Goal: Transaction & Acquisition: Book appointment/travel/reservation

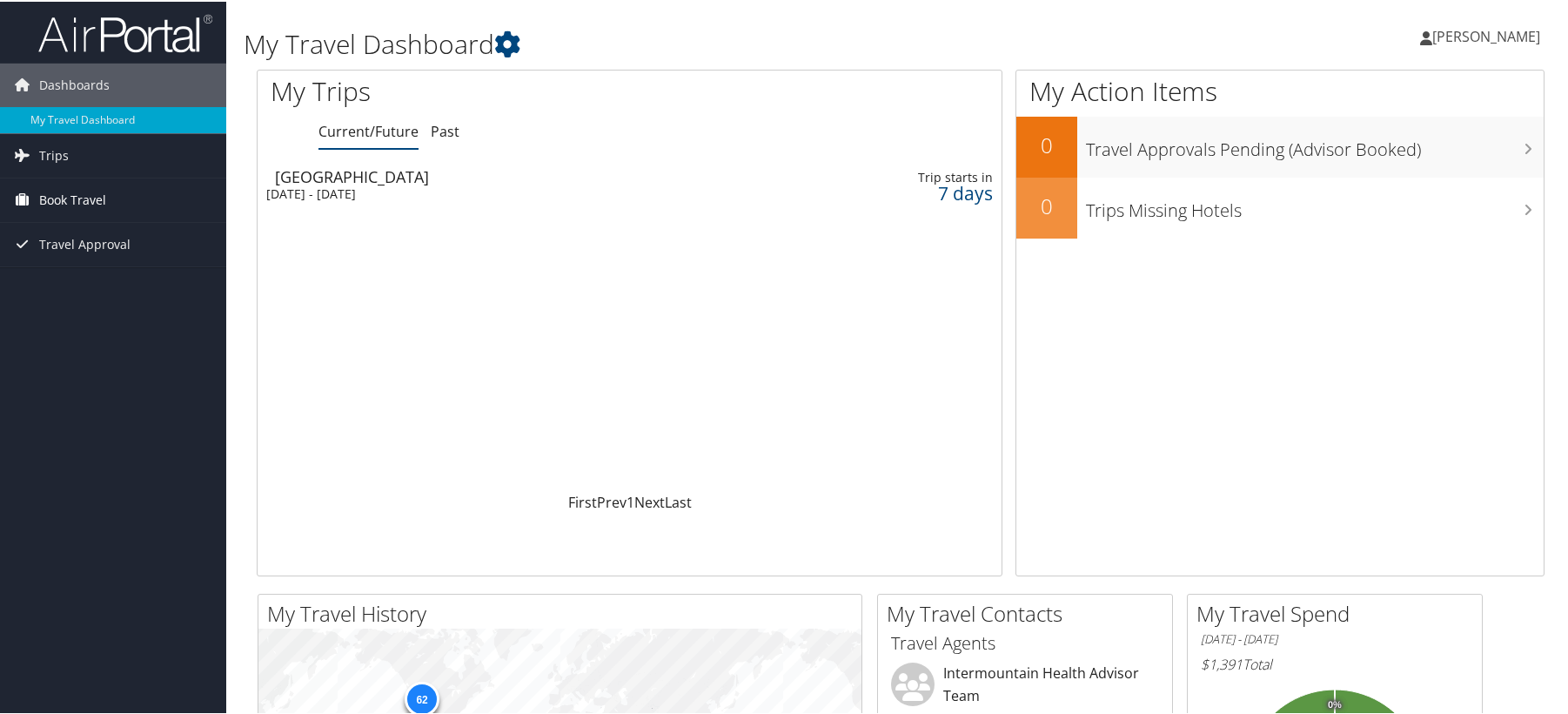
click at [86, 209] on span "Book Travel" at bounding box center [72, 198] width 67 height 43
click at [106, 289] on link "Book/Manage Online Trips" at bounding box center [113, 286] width 227 height 26
click at [97, 195] on span "Book Travel" at bounding box center [72, 198] width 67 height 43
click at [115, 286] on link "Book/Manage Online Trips" at bounding box center [113, 286] width 227 height 26
